Goal: Task Accomplishment & Management: Manage account settings

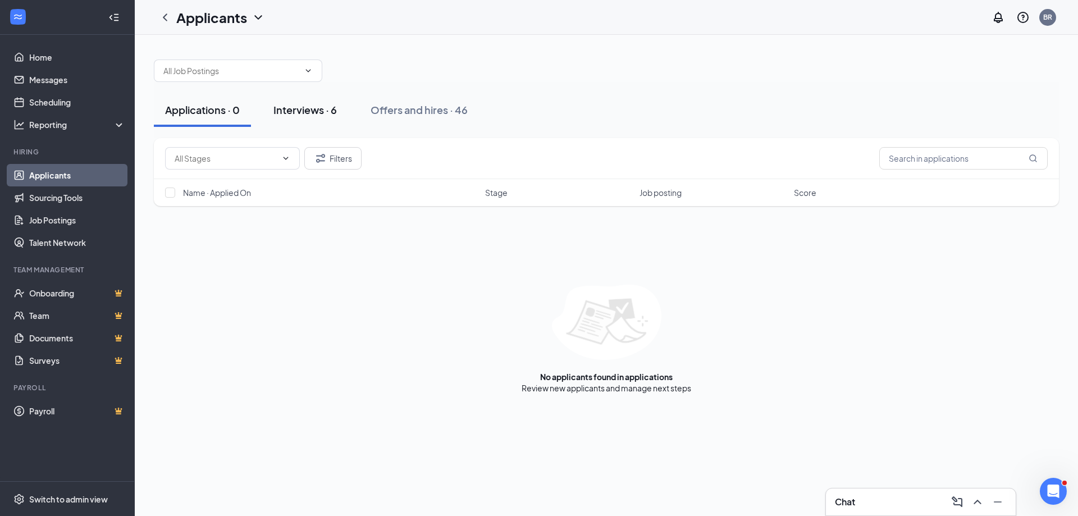
click at [290, 113] on div "Interviews · 6" at bounding box center [304, 110] width 63 height 14
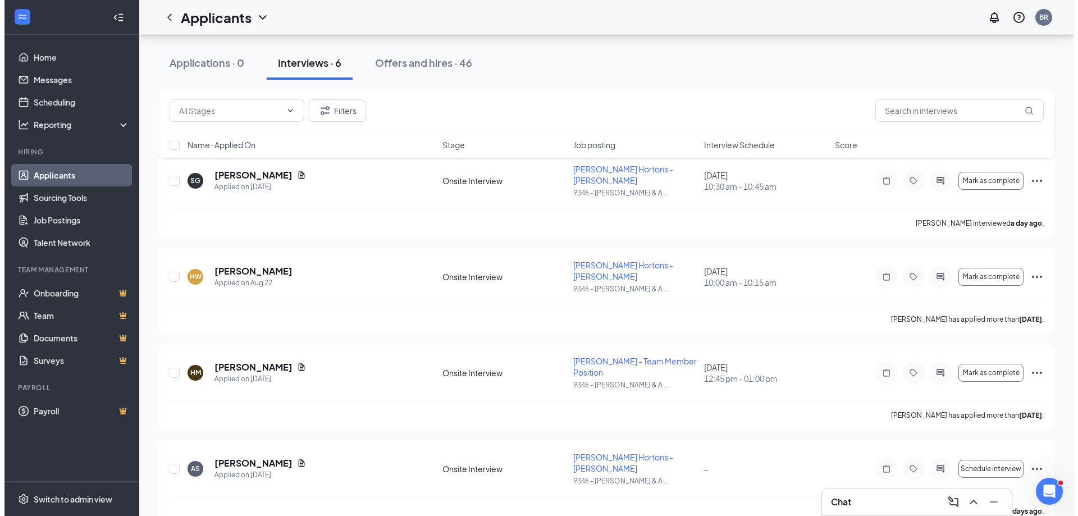
scroll to position [225, 0]
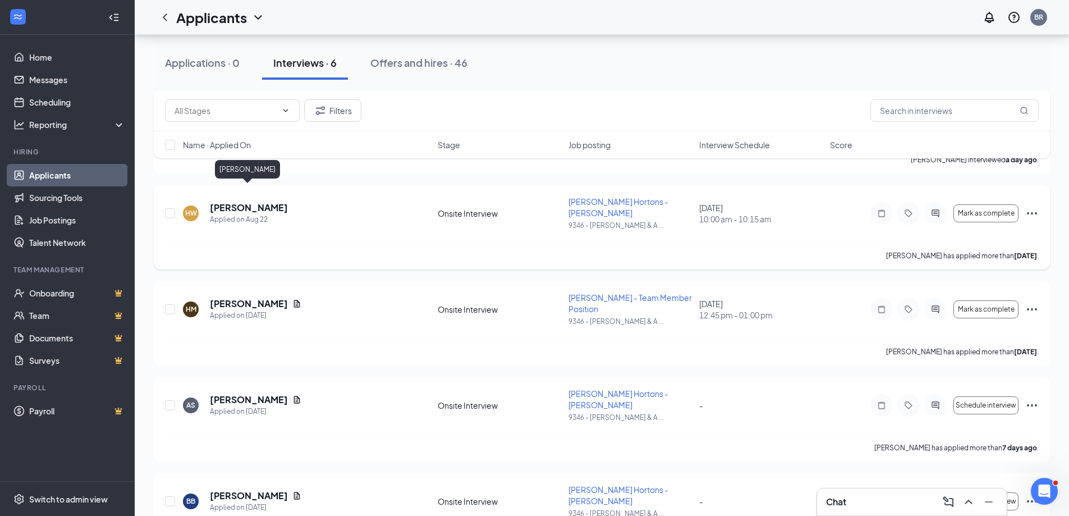
click at [276, 202] on h5 "[PERSON_NAME]" at bounding box center [249, 208] width 78 height 12
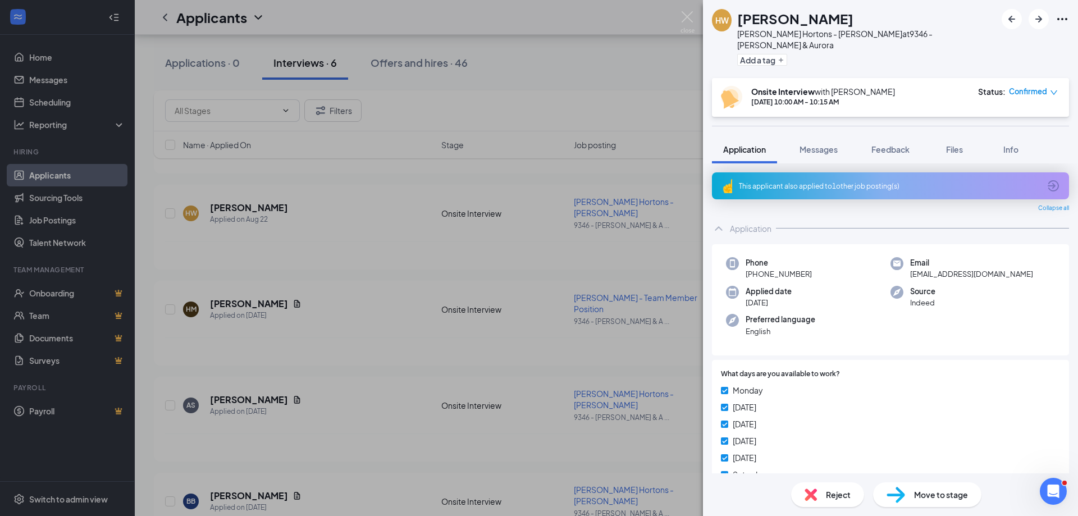
click at [873, 181] on div "This applicant also applied to 1 other job posting(s)" at bounding box center [889, 186] width 301 height 10
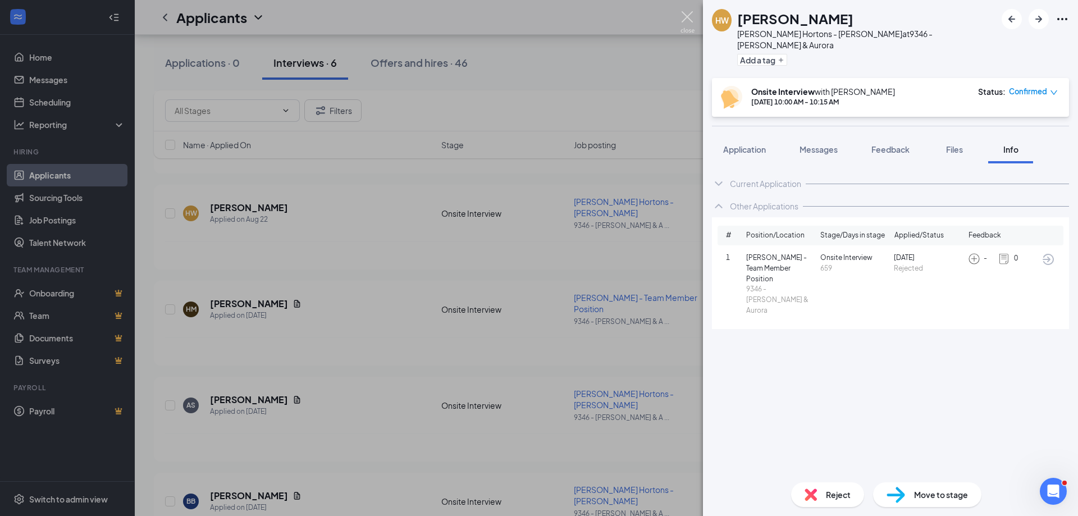
click at [686, 22] on img at bounding box center [687, 22] width 14 height 22
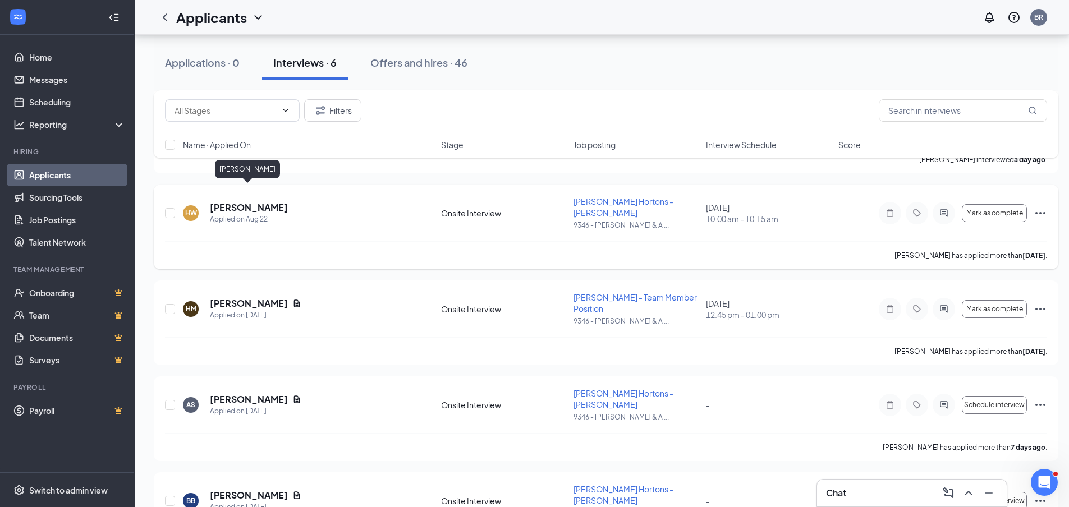
click at [257, 202] on h5 "[PERSON_NAME]" at bounding box center [249, 208] width 78 height 12
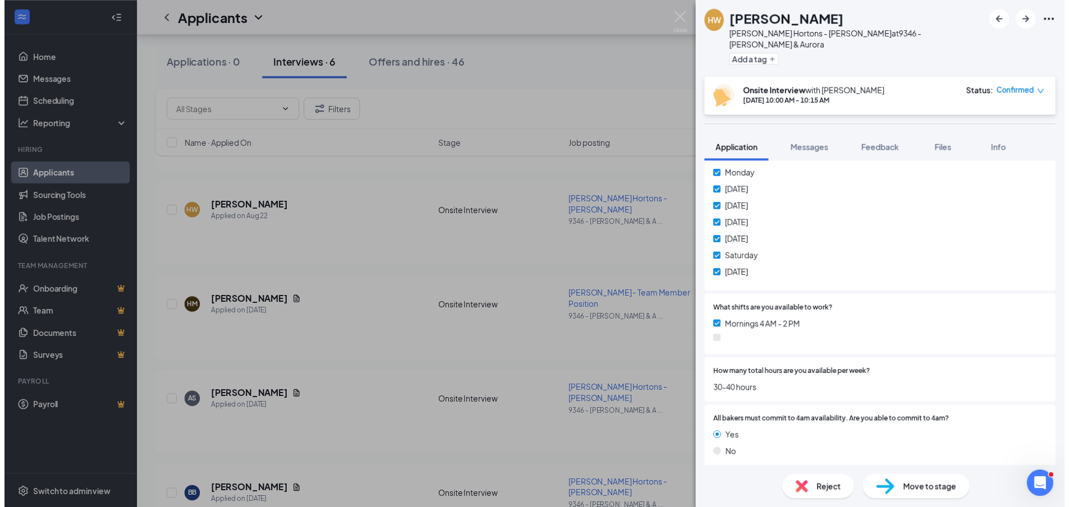
scroll to position [225, 0]
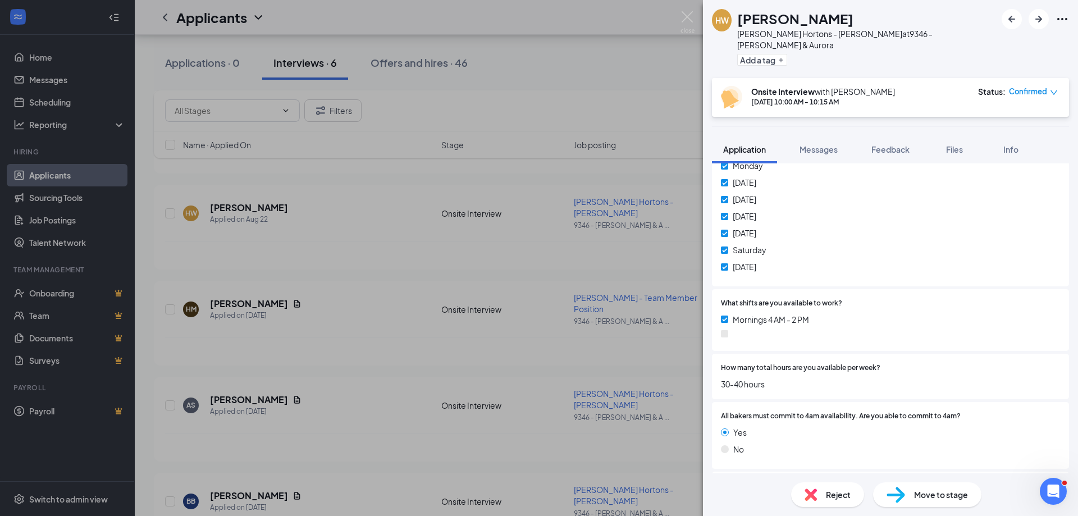
click at [837, 501] on div "Reject" at bounding box center [827, 494] width 73 height 25
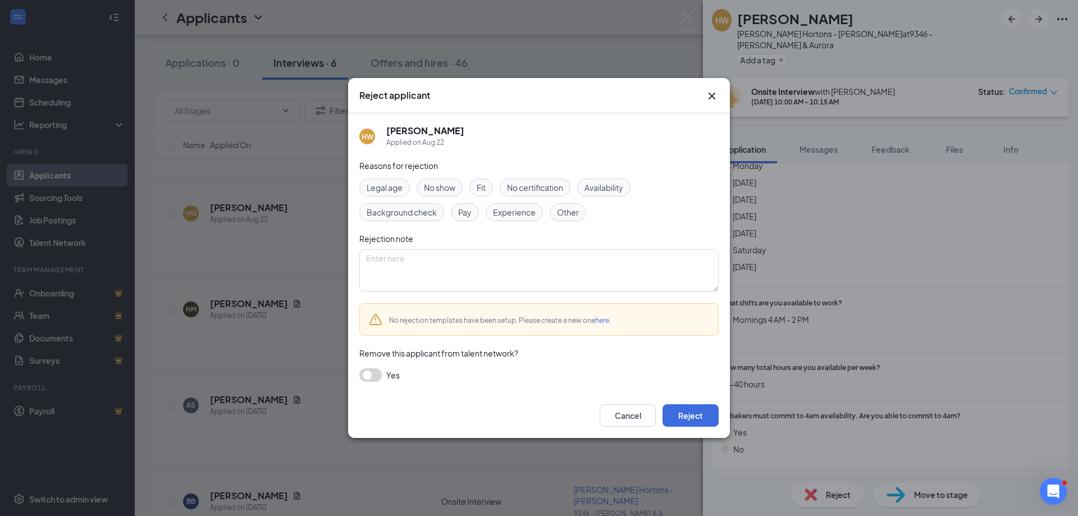
click at [710, 98] on icon "Cross" at bounding box center [711, 96] width 7 height 7
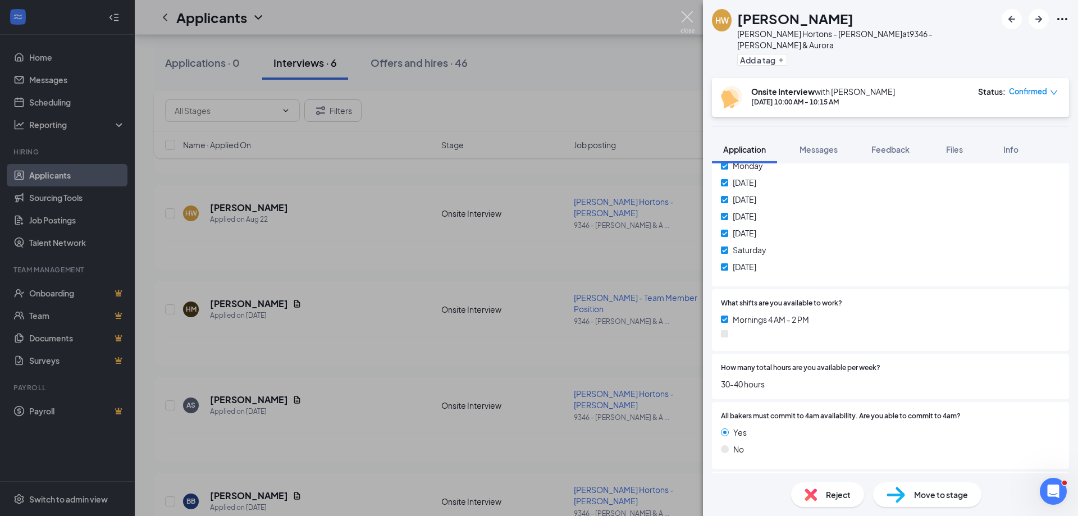
click at [689, 15] on img at bounding box center [687, 22] width 14 height 22
